Goal: Check status: Check status

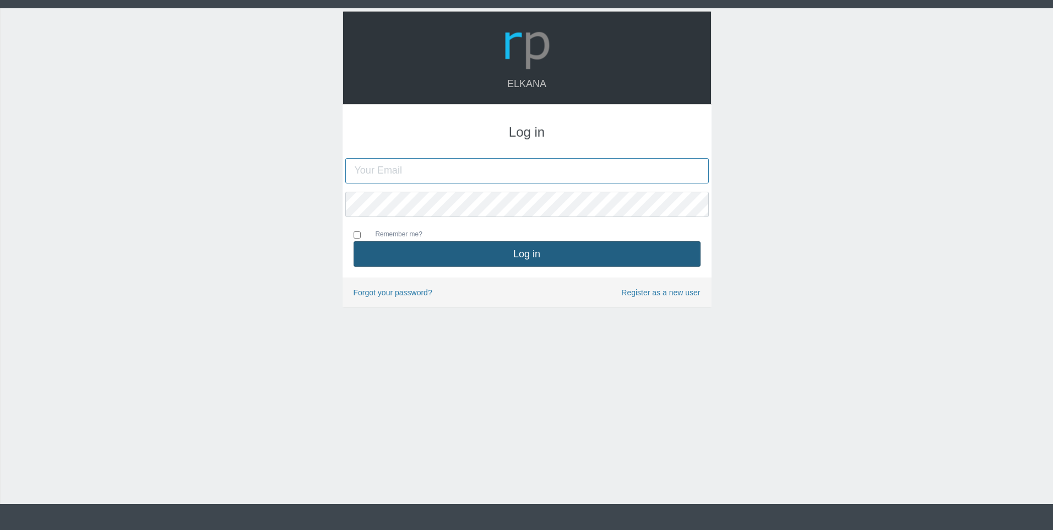
type input "[PERSON_NAME][EMAIL_ADDRESS][DOMAIN_NAME]"
click at [540, 259] on button "Log in" at bounding box center [526, 253] width 347 height 25
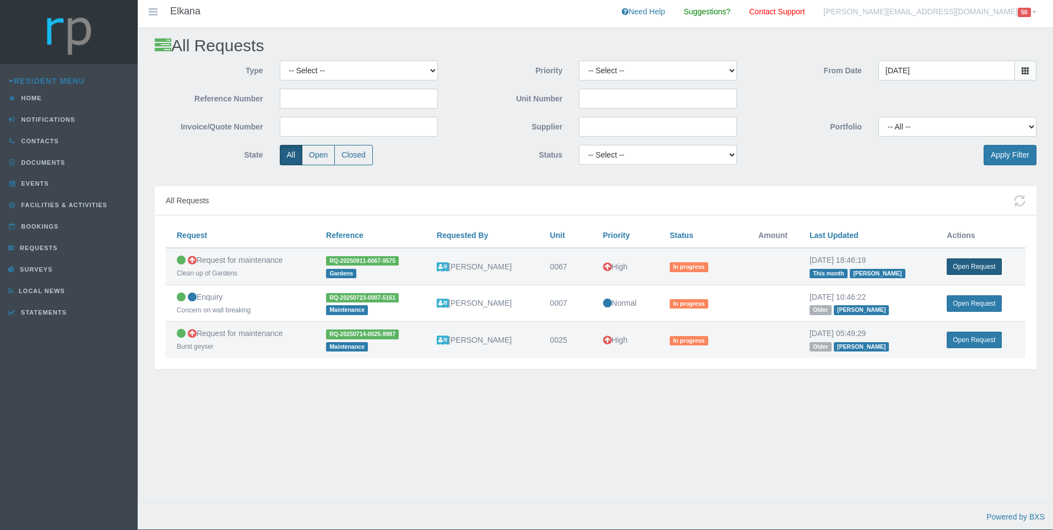
click at [976, 266] on link "Open Request" at bounding box center [973, 266] width 55 height 17
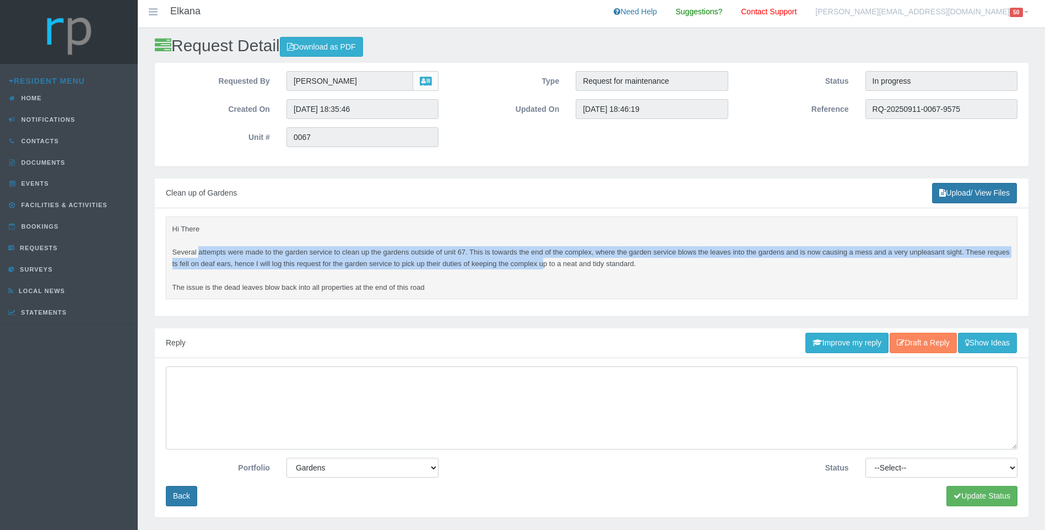
drag, startPoint x: 274, startPoint y: 252, endPoint x: 543, endPoint y: 263, distance: 269.5
click at [543, 263] on pre "Hi There Several attempts were made to the garden service to clean up the garde…" at bounding box center [591, 257] width 851 height 83
drag, startPoint x: 543, startPoint y: 263, endPoint x: 531, endPoint y: 278, distance: 18.4
click at [531, 277] on pre "Hi There Several attempts were made to the garden service to clean up the garde…" at bounding box center [591, 257] width 851 height 83
